Goal: Ask a question

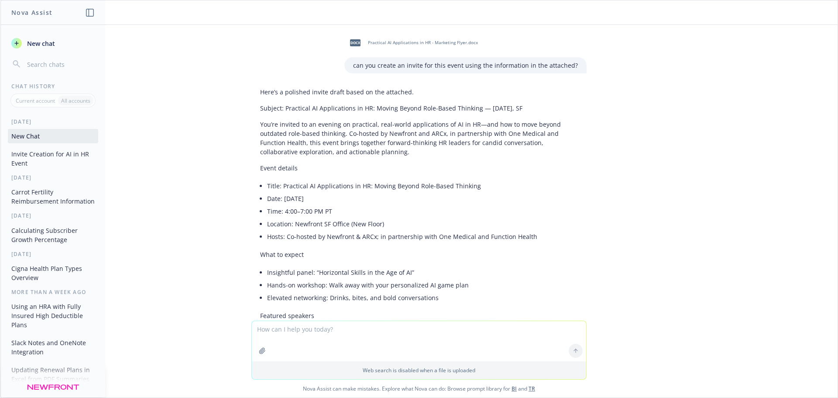
scroll to position [1555, 0]
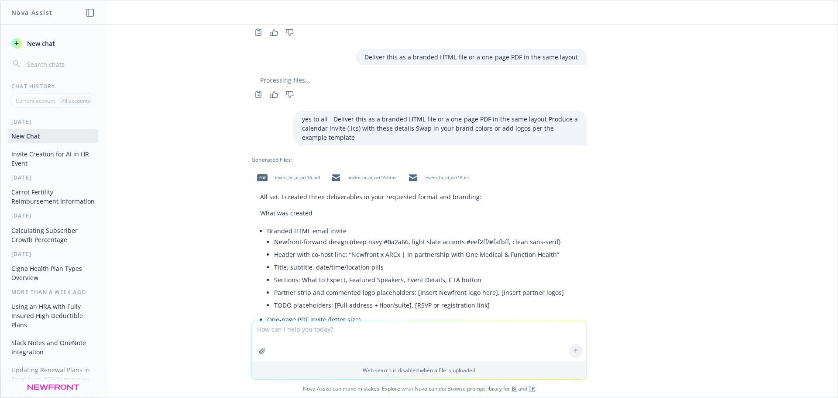
click at [331, 332] on textarea at bounding box center [419, 341] width 334 height 40
paste textarea "Rethink the Future of HR with [PERSON_NAME] and Join us for a dynamic evening f…"
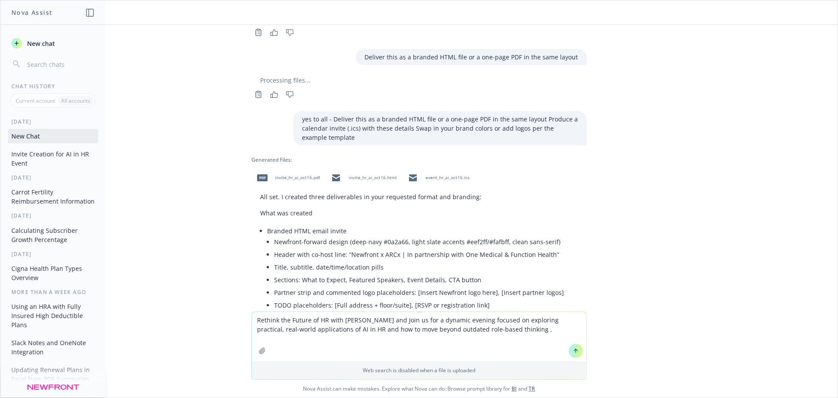
click at [254, 320] on textarea "Rethink the Future of HR with [PERSON_NAME] and Join us for a dynamic evening f…" at bounding box center [419, 336] width 334 height 49
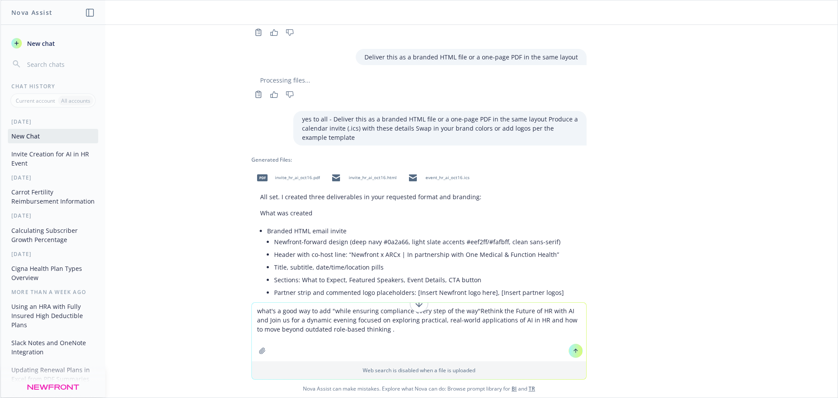
type textarea "what's a good way to add "while ensuring compliance every step of the way" Reth…"
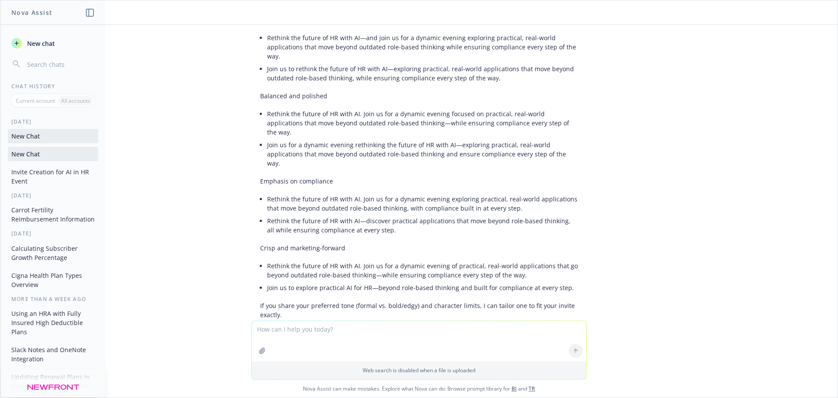
scroll to position [2203, 0]
